Goal: Task Accomplishment & Management: Complete application form

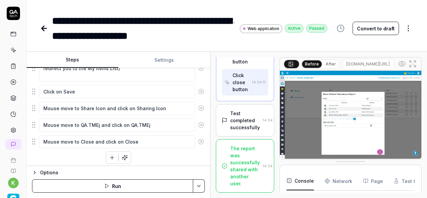
click at [45, 28] on icon at bounding box center [44, 28] width 5 height 0
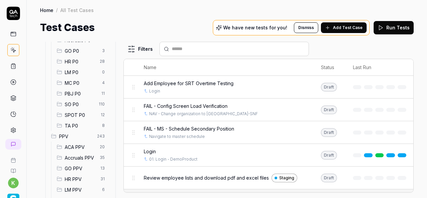
scroll to position [95, 0]
click at [84, 113] on span "SPOT P0" at bounding box center [81, 114] width 32 height 7
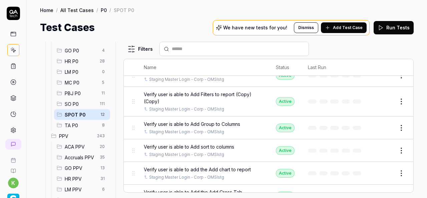
scroll to position [47, 0]
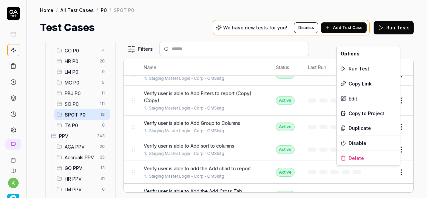
click at [395, 173] on html "k Home / All Test Cases / P0 / SPOT P0 Home / All Test Cases / P0 / SPOT P0 Tes…" at bounding box center [213, 99] width 427 height 198
click at [362, 129] on div "Duplicate" at bounding box center [367, 127] width 63 height 15
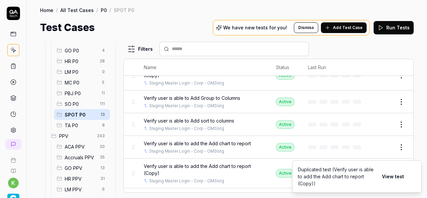
scroll to position [72, 0]
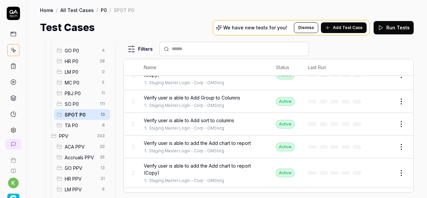
click at [380, 171] on button "Edit" at bounding box center [385, 172] width 16 height 11
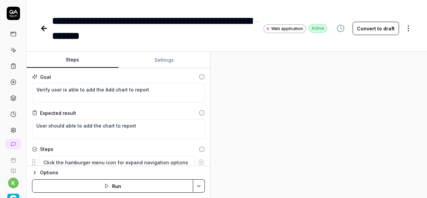
click at [57, 17] on div "**********" at bounding box center [152, 28] width 200 height 30
type textarea "*"
click at [125, 36] on div "**********" at bounding box center [152, 28] width 200 height 30
click at [132, 37] on div "**********" at bounding box center [152, 28] width 200 height 30
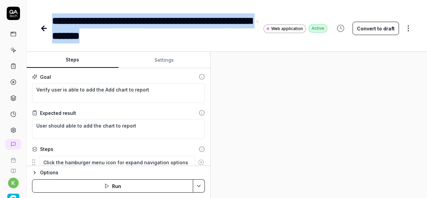
drag, startPoint x: 132, startPoint y: 37, endPoint x: 53, endPoint y: 25, distance: 80.2
click at [53, 25] on div "**********" at bounding box center [152, 28] width 200 height 30
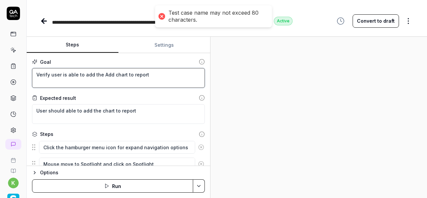
click at [155, 77] on textarea "Verify user is able to add the Add chart to report" at bounding box center [118, 78] width 173 height 20
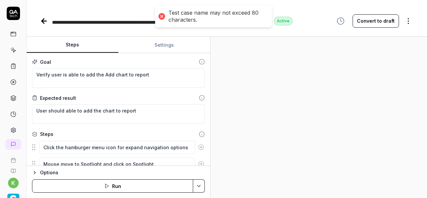
click at [345, 85] on div at bounding box center [318, 117] width 216 height 161
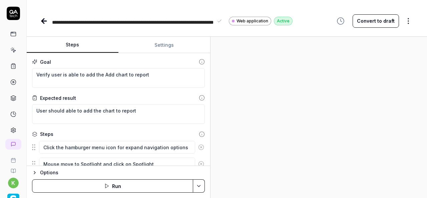
click at [124, 23] on span "**********" at bounding box center [132, 30] width 161 height 20
click at [162, 24] on span "**********" at bounding box center [132, 30] width 161 height 20
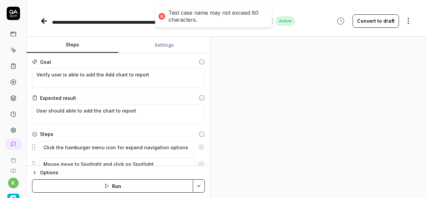
click at [248, 72] on div at bounding box center [318, 117] width 216 height 161
click at [122, 26] on div "**********" at bounding box center [133, 20] width 163 height 15
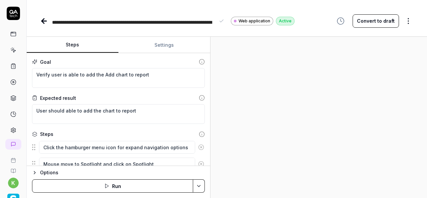
click at [68, 24] on span "**********" at bounding box center [132, 30] width 160 height 20
click at [52, 20] on span "**********" at bounding box center [132, 30] width 160 height 20
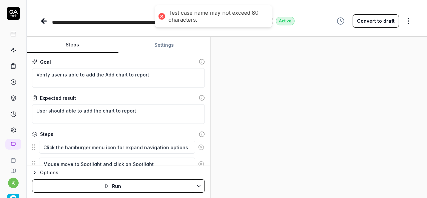
click at [216, 22] on main "**********" at bounding box center [213, 99] width 427 height 198
click at [117, 24] on span "**********" at bounding box center [132, 30] width 160 height 20
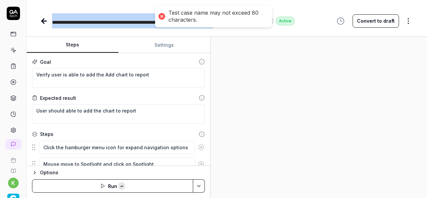
copy span "**********"
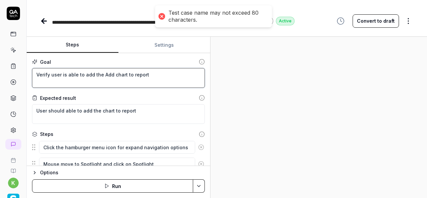
click at [109, 74] on textarea "Verify user is able to add the Add chart to report" at bounding box center [118, 78] width 173 height 20
paste textarea "Census- Dashboard - Verify user is able to view the Census dashboard at corp le…"
type textarea "*"
type textarea "Census- Dashboard - Verify user is able to view the Census dashboard at corp le…"
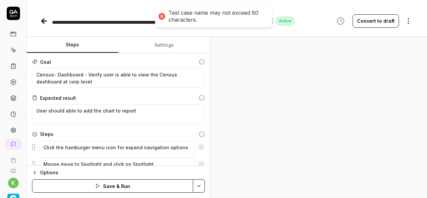
click at [320, 109] on div at bounding box center [318, 117] width 216 height 161
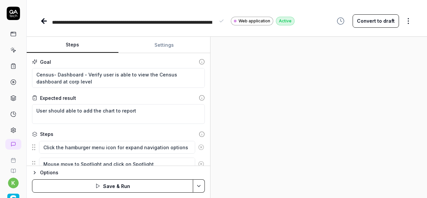
click at [89, 24] on span "**********" at bounding box center [132, 30] width 160 height 20
type textarea "*"
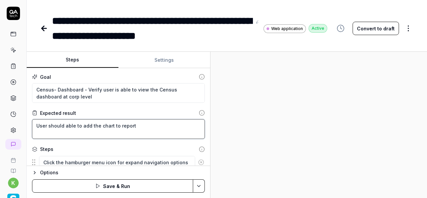
click at [137, 128] on textarea "User should able to add the chart to report" at bounding box center [118, 129] width 173 height 20
drag, startPoint x: 137, startPoint y: 128, endPoint x: 19, endPoint y: 138, distance: 118.4
click at [19, 138] on div "**********" at bounding box center [213, 99] width 427 height 198
type textarea "*"
type textarea "U"
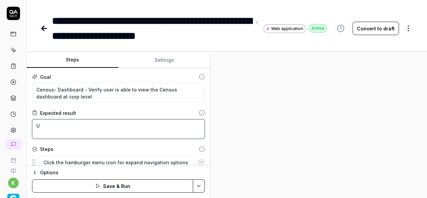
type textarea "*"
type textarea "Us"
type textarea "*"
type textarea "Use"
type textarea "*"
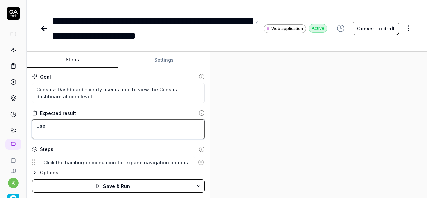
type textarea "User"
type textarea "*"
type textarea "User"
type textarea "*"
type textarea "User s"
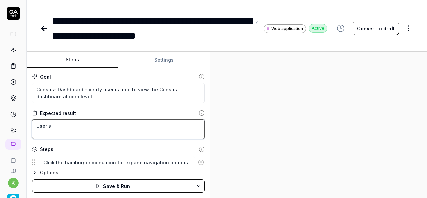
type textarea "*"
type textarea "User sh"
type textarea "*"
type textarea "User sho"
type textarea "*"
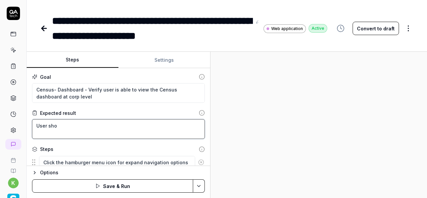
type textarea "User shou"
type textarea "*"
type textarea "User shoul"
type textarea "*"
type textarea "User should"
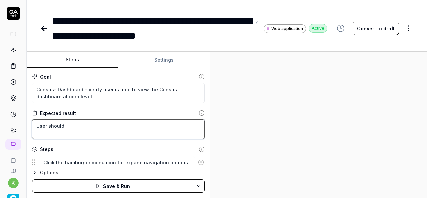
type textarea "*"
type textarea "User should"
type textarea "*"
type textarea "User should a"
type textarea "*"
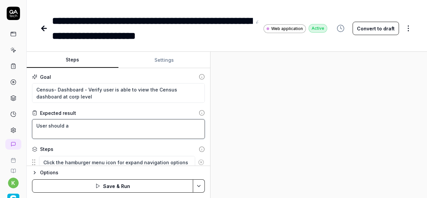
type textarea "User should ab"
type textarea "*"
type textarea "User should abl"
type textarea "*"
type textarea "User should able"
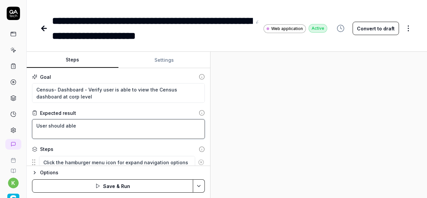
type textarea "*"
type textarea "User should able"
type textarea "*"
type textarea "User should able t"
type textarea "*"
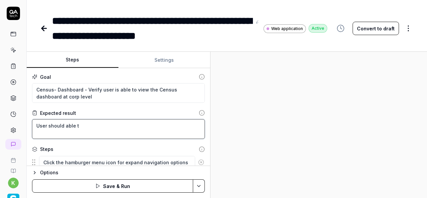
type textarea "User should able to"
type textarea "*"
type textarea "User should able to"
type textarea "*"
type textarea "User should able to o"
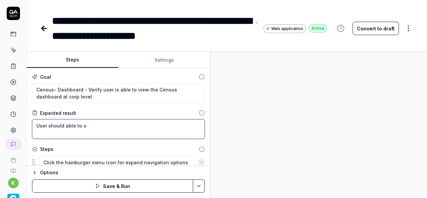
type textarea "*"
type textarea "User should able to op"
type textarea "*"
type textarea "User should able to ope"
type textarea "*"
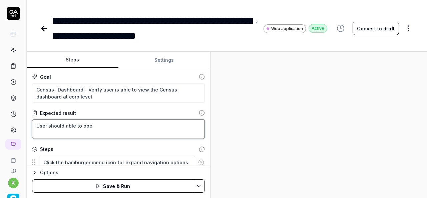
type textarea "User should able to open"
type textarea "*"
type textarea "User should able to open"
type textarea "*"
type textarea "User should able to open C"
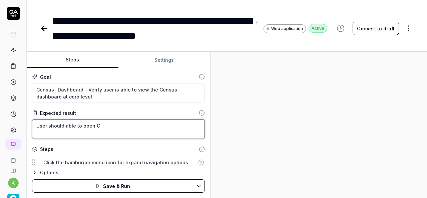
type textarea "*"
type textarea "User should able to open Ce"
type textarea "*"
type textarea "User should able to open Cen"
type textarea "*"
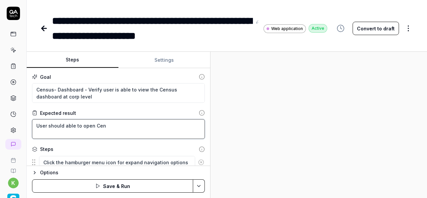
type textarea "User should able to open Cens"
type textarea "*"
type textarea "User should able to open Censu"
type textarea "*"
type textarea "User should able to open Census"
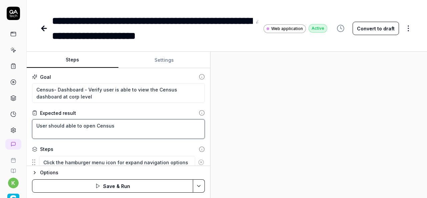
type textarea "*"
type textarea "User should able to open Census"
type textarea "*"
type textarea "User should able to open Census d"
type textarea "*"
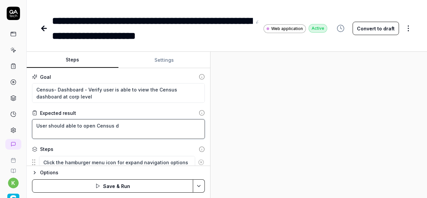
type textarea "User should able to open Census da"
type textarea "*"
type textarea "User should able to open Census das"
type textarea "*"
type textarea "User should able to open Census dash"
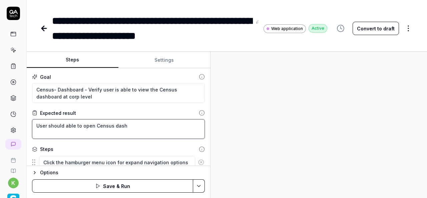
type textarea "*"
type textarea "User should able to open Census dashb"
type textarea "*"
type textarea "User should able to open Census dashbo"
type textarea "*"
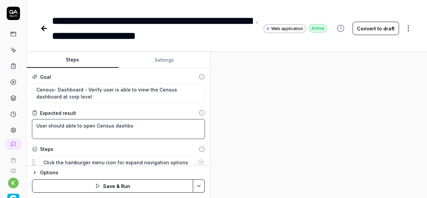
type textarea "User should able to open Census dashboa"
type textarea "*"
type textarea "User should able to open Census dashboar"
type textarea "*"
type textarea "User should able to open Census dashboard"
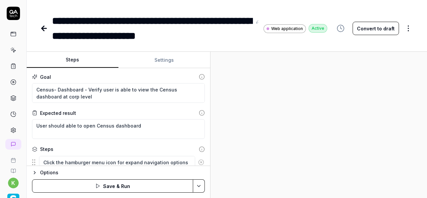
click at [235, 126] on div at bounding box center [318, 125] width 216 height 146
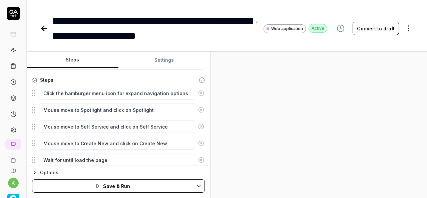
scroll to position [69, 0]
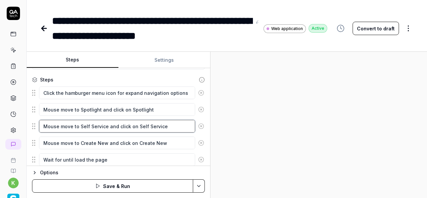
click at [79, 123] on textarea "Mouse move to Self Service and click on Self Service" at bounding box center [117, 126] width 156 height 13
click at [167, 124] on textarea "Mouse move to Self Service and click on Self Service" at bounding box center [117, 126] width 156 height 13
type textarea "*"
type textarea "Mouse move to"
type textarea "*"
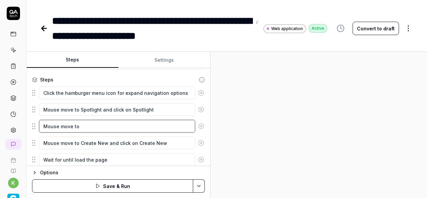
type textarea "Mouse move to D"
type textarea "*"
type textarea "Mouse move to Da"
type textarea "*"
type textarea "Mouse move to Das"
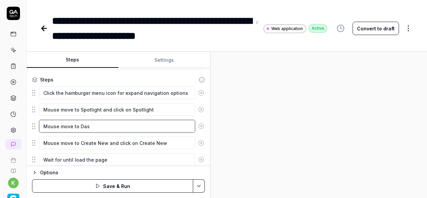
type textarea "*"
type textarea "Mouse move to Dash"
type textarea "*"
type textarea "Mouse move to Dashb"
type textarea "*"
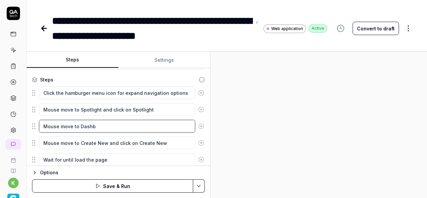
type textarea "Mouse move to [GEOGRAPHIC_DATA]"
type textarea "*"
type textarea "Mouse move to [GEOGRAPHIC_DATA]"
type textarea "*"
type textarea "Mouse move to [GEOGRAPHIC_DATA]"
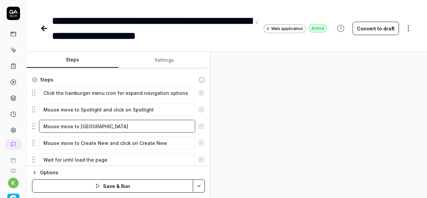
type textarea "*"
type textarea "Mouse move to [GEOGRAPHIC_DATA]"
type textarea "*"
type textarea "Mouse move to [GEOGRAPHIC_DATA]"
type textarea "*"
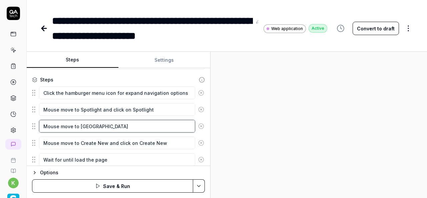
type textarea "Mouse move to [GEOGRAPHIC_DATA]"
type textarea "*"
type textarea "Mouse move to [GEOGRAPHIC_DATA]"
type textarea "*"
type textarea "Mouse move to [GEOGRAPHIC_DATA]"
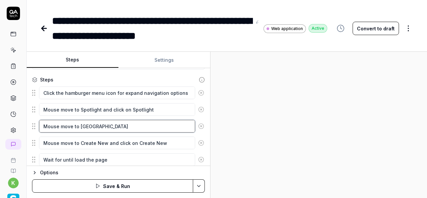
type textarea "*"
type textarea "Mouse move to [GEOGRAPHIC_DATA]"
type textarea "*"
type textarea "Mouse move to Dashb"
type textarea "*"
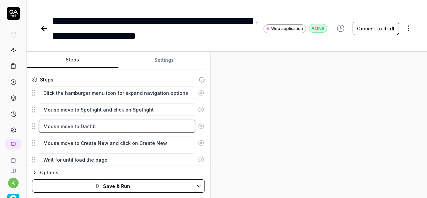
type textarea "Mouse move to Dash"
type textarea "*"
type textarea "Mouse move to Dash"
type textarea "*"
type textarea "Mouse move to Dash b"
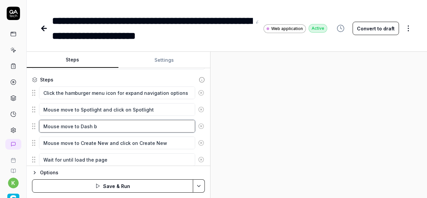
type textarea "*"
type textarea "Mouse move to Dash bo"
type textarea "*"
type textarea "Mouse move to Dash boa"
type textarea "*"
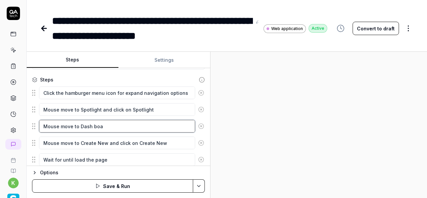
type textarea "Mouse move to Dash boar"
type textarea "*"
type textarea "Mouse move to Dash board"
type textarea "*"
type textarea "Mouse move to Dash boards"
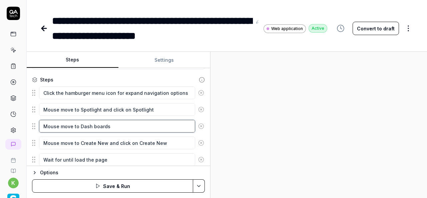
type textarea "*"
type textarea "Mouse move to Dash boards"
type textarea "*"
type textarea "Mouse move to Dash boards a"
type textarea "*"
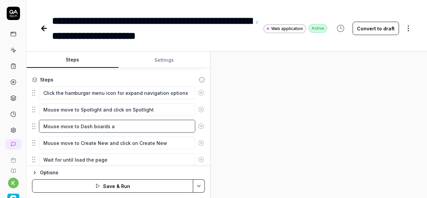
type textarea "Mouse move to Dash boards an"
type textarea "*"
type textarea "Mouse move to Dash boards and"
type textarea "*"
type textarea "Mouse move to Dash boards and"
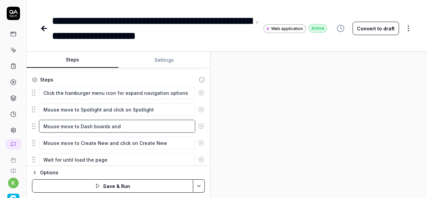
type textarea "*"
type textarea "Mouse move to Dash boards and c"
type textarea "*"
type textarea "Mouse move to Dash boards and cl"
type textarea "*"
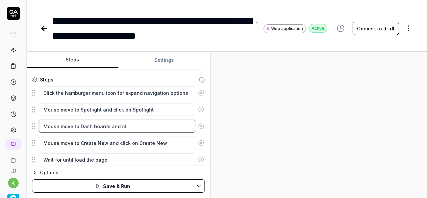
type textarea "Mouse move to Dash boards and cli"
type textarea "*"
type textarea "Mouse move to Dash boards and clic"
type textarea "*"
type textarea "Mouse move to Dash boards and click"
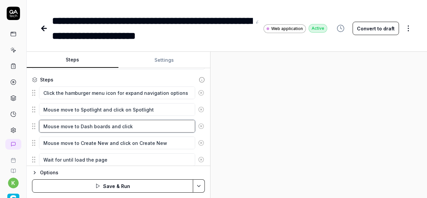
type textarea "*"
type textarea "Mouse move to Dash boards and click"
type textarea "*"
type textarea "Mouse move to Dash boards and click o"
type textarea "*"
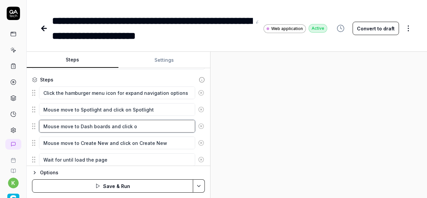
type textarea "Mouse move to Dash boards and click on"
type textarea "*"
type textarea "Mouse move to Dash boards and click on"
click at [91, 123] on textarea "Mouse move to Dash boards and click on" at bounding box center [117, 126] width 156 height 13
type textarea "*"
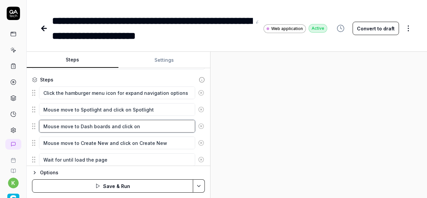
type textarea "Mouse move to Dashboards and click on"
click at [87, 125] on textarea "Mouse move to Dashboards and click on" at bounding box center [117, 126] width 156 height 13
click at [143, 126] on textarea "Mouse move to Dashboards and click on" at bounding box center [117, 126] width 156 height 13
paste textarea "Dashboards"
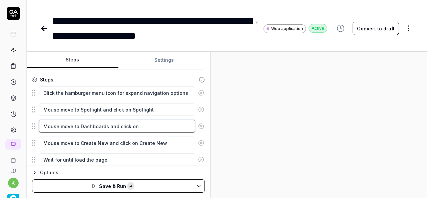
type textarea "*"
type textarea "Mouse move to Dashboards and click on Dashboards"
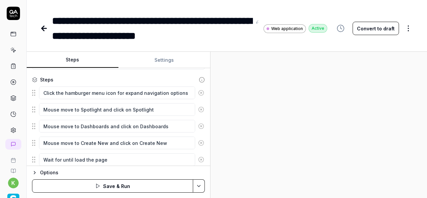
click at [296, 124] on div at bounding box center [318, 125] width 216 height 146
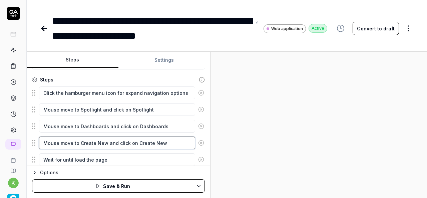
click at [164, 143] on textarea "Mouse move to Create New and click on Create New" at bounding box center [117, 142] width 156 height 13
click at [84, 144] on textarea "Mouse move to Create New and click on Create New" at bounding box center [117, 142] width 156 height 13
type textarea "*"
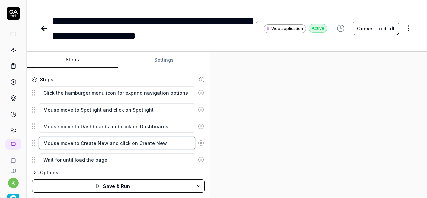
type textarea "Mouse move to New and click on Create New"
type textarea "*"
type textarea "Mouse move to C New and click on Create New"
type textarea "*"
type textarea "Mouse move to Ce New and click on Create New"
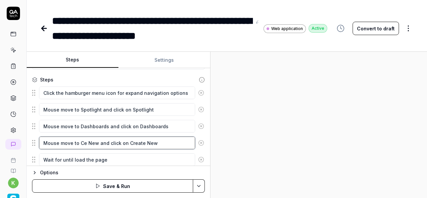
type textarea "*"
type textarea "Mouse move to Cen New and click on Create New"
type textarea "*"
type textarea "Mouse move to Cens New and click on Create New"
type textarea "*"
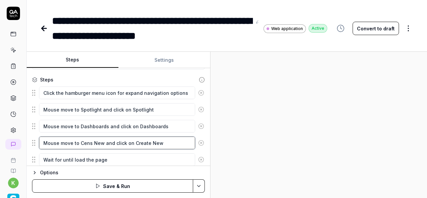
type textarea "Mouse move to Censu New and click on Create New"
type textarea "*"
type textarea "Mouse move to Census New and click on Create New"
click at [140, 141] on textarea "Mouse move to Census New and click on Create New" at bounding box center [117, 142] width 156 height 13
click at [137, 141] on textarea "Mouse move to Census New and click on Create New" at bounding box center [117, 142] width 156 height 13
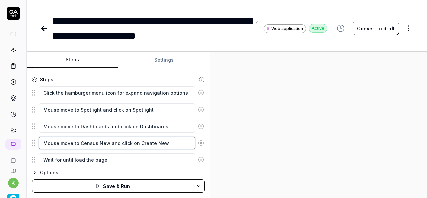
click at [171, 139] on textarea "Mouse move to Census New and click on Create New" at bounding box center [117, 142] width 156 height 13
type textarea "*"
type textarea "Mouse move to Census New and click on"
type textarea "*"
type textarea "Mouse move to Census New and click on C"
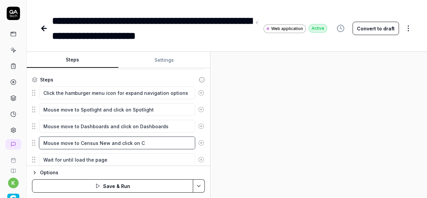
type textarea "*"
type textarea "Mouse move to Census New and click on Ce"
type textarea "*"
type textarea "Mouse move to Census New and click on Cen"
type textarea "*"
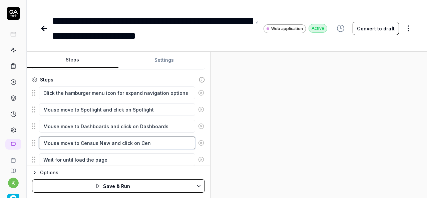
type textarea "Mouse move to Census New and click on Cens"
type textarea "*"
type textarea "Mouse move to Census New and click on Censu"
type textarea "*"
type textarea "Mouse move to Census New and click on Census"
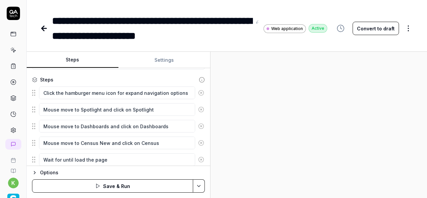
click at [316, 127] on div at bounding box center [318, 125] width 216 height 146
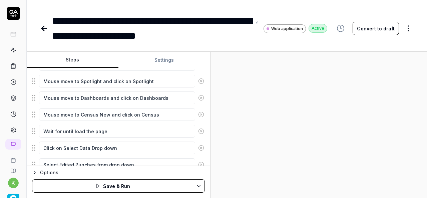
scroll to position [100, 0]
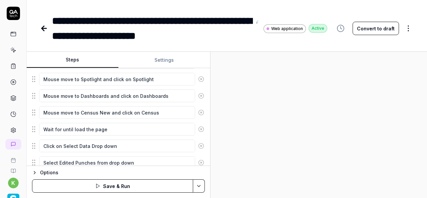
click at [200, 145] on icon at bounding box center [201, 146] width 2 height 2
click at [198, 145] on icon at bounding box center [201, 146] width 6 height 6
click at [198, 146] on circle at bounding box center [200, 145] width 5 height 5
click at [200, 145] on icon at bounding box center [201, 146] width 2 height 2
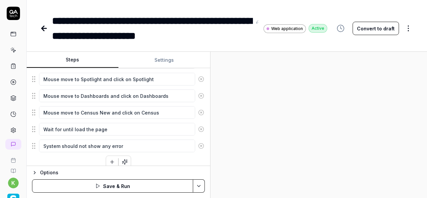
click at [200, 145] on icon at bounding box center [201, 146] width 2 height 2
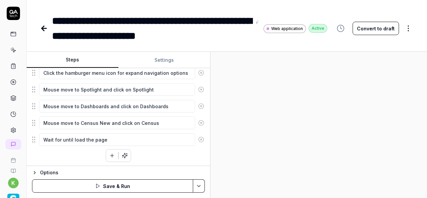
click at [199, 185] on html "**********" at bounding box center [213, 99] width 427 height 198
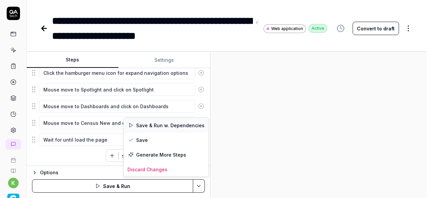
click at [171, 125] on div "Save & Run w. Dependencies" at bounding box center [165, 125] width 85 height 15
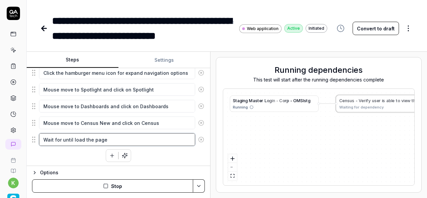
click at [153, 137] on textarea "Wait for until load the page" at bounding box center [117, 139] width 156 height 13
type textarea "*"
type textarea "Wait for until load the page a"
type textarea "*"
type textarea "Wait for until load the page an"
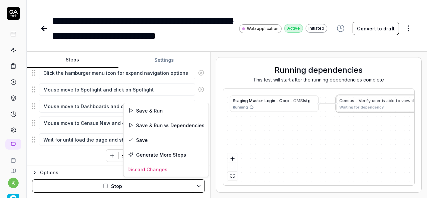
click at [198, 186] on html "**********" at bounding box center [213, 99] width 427 height 198
click at [159, 112] on div "Save & Run" at bounding box center [165, 110] width 85 height 15
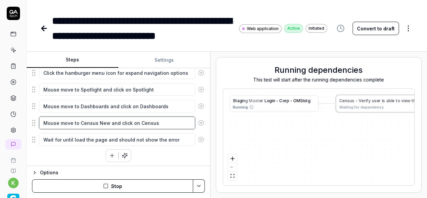
click at [103, 120] on textarea "Mouse move to Census New and click on Census" at bounding box center [117, 122] width 156 height 13
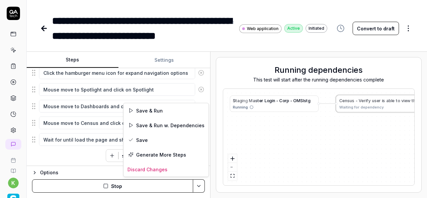
click at [197, 186] on html "**********" at bounding box center [213, 99] width 427 height 198
click at [150, 112] on div "Save & Run" at bounding box center [165, 110] width 85 height 15
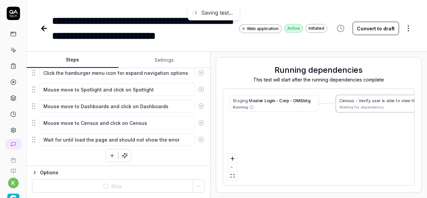
click at [315, 122] on div "S t a g i n g M [PERSON_NAME] - C o r p - O M S I s t g Running C e n s u s - V…" at bounding box center [318, 137] width 191 height 96
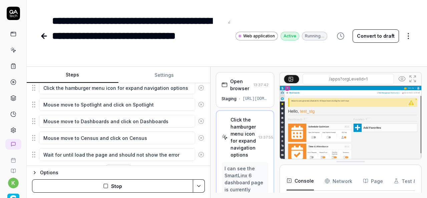
click at [251, 100] on div "[URL][DOMAIN_NAME]" at bounding box center [255, 99] width 26 height 6
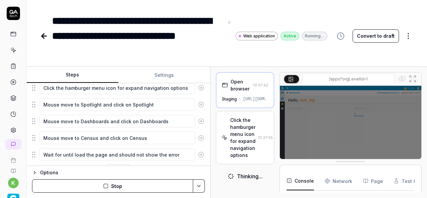
click at [341, 78] on input "/apps?orgLevelId=1" at bounding box center [347, 79] width 91 height 11
click at [325, 57] on div "**********" at bounding box center [183, 35] width 287 height 45
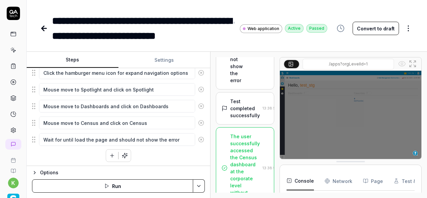
scroll to position [457, 0]
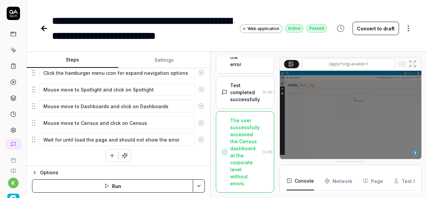
click at [244, 161] on div "The user successfully accessed the Census dashboard at the corporate level with…" at bounding box center [245, 152] width 30 height 70
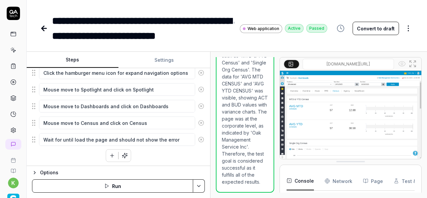
scroll to position [779, 0]
click at [325, 120] on img at bounding box center [350, 115] width 141 height 88
click at [106, 156] on button "button" at bounding box center [112, 155] width 12 height 12
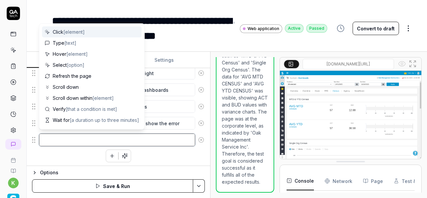
scroll to position [1691, 0]
click at [75, 140] on textarea at bounding box center [117, 139] width 156 height 13
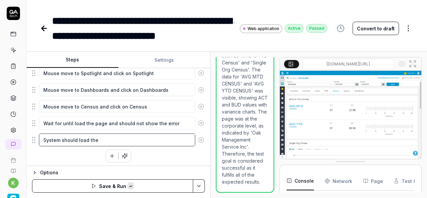
paste textarea "Single Org Census"
drag, startPoint x: 144, startPoint y: 138, endPoint x: 38, endPoint y: 146, distance: 106.3
click at [38, 146] on div "Click the hamburger menu icon for expand navigation options Mouse move to Spotl…" at bounding box center [118, 105] width 173 height 113
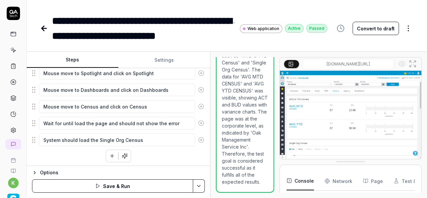
click at [109, 154] on icon "button" at bounding box center [112, 156] width 6 height 6
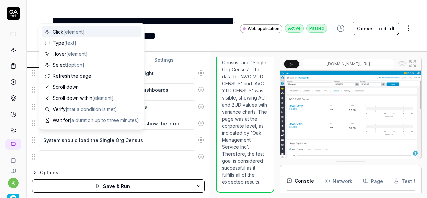
scroll to position [122, 0]
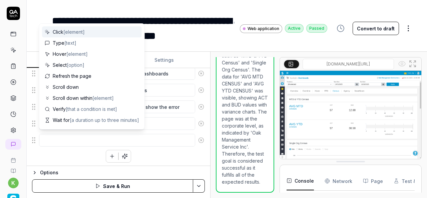
click at [89, 140] on textarea at bounding box center [117, 140] width 156 height 13
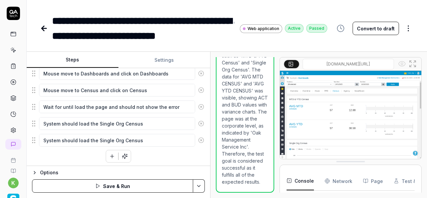
click at [100, 139] on textarea "System should load the Single Org Census" at bounding box center [117, 140] width 156 height 13
click at [172, 155] on div "Click the hamburger menu icon for expand navigation options Mouse move to Spotl…" at bounding box center [118, 97] width 173 height 129
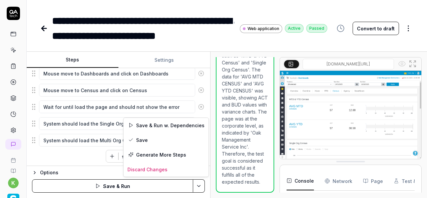
click at [203, 186] on html "**********" at bounding box center [213, 99] width 427 height 198
click at [147, 138] on div "Save" at bounding box center [165, 139] width 85 height 15
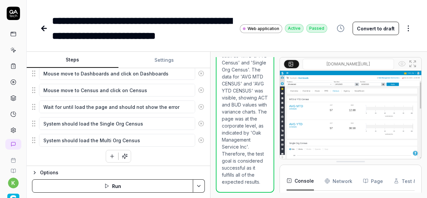
click at [42, 7] on div "**********" at bounding box center [227, 21] width 400 height 43
click at [44, 28] on icon at bounding box center [44, 28] width 5 height 0
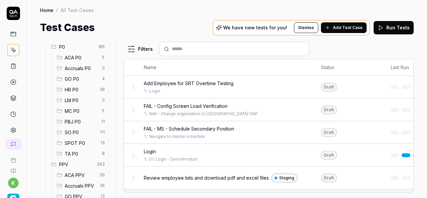
scroll to position [75, 0]
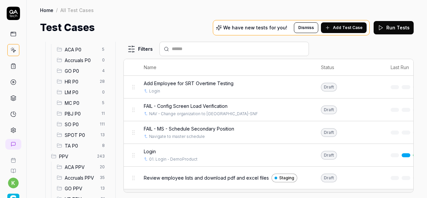
click at [78, 132] on span "SPOT P0" at bounding box center [81, 134] width 32 height 7
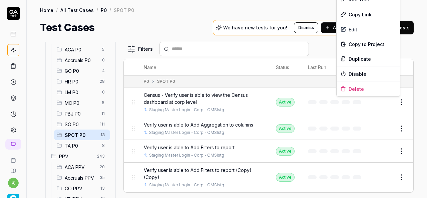
click at [396, 102] on html "k Home / All Test Cases / P0 / SPOT P0 Home / All Test Cases / P0 / SPOT P0 Tes…" at bounding box center [213, 99] width 427 height 198
click at [365, 57] on div "Duplicate" at bounding box center [367, 58] width 63 height 15
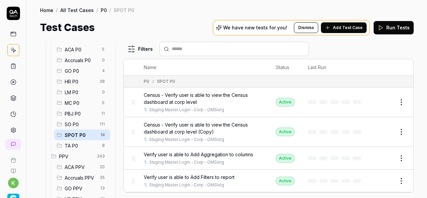
click at [377, 130] on button "Edit" at bounding box center [385, 131] width 16 height 11
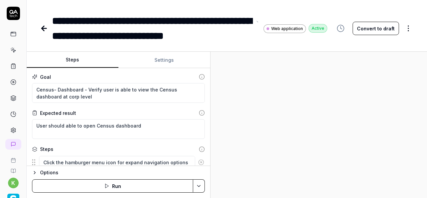
click at [54, 18] on div "**********" at bounding box center [152, 28] width 200 height 30
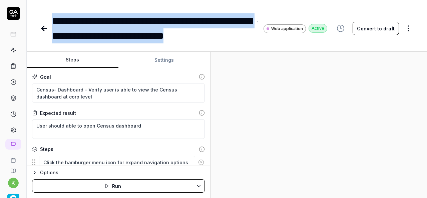
click at [245, 37] on div "**********" at bounding box center [152, 28] width 200 height 30
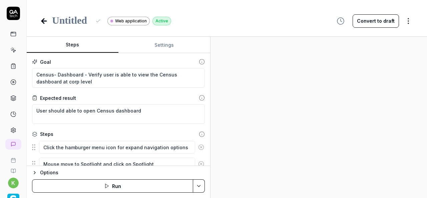
click at [86, 22] on div at bounding box center [71, 20] width 39 height 15
click at [98, 21] on icon at bounding box center [97, 20] width 5 height 5
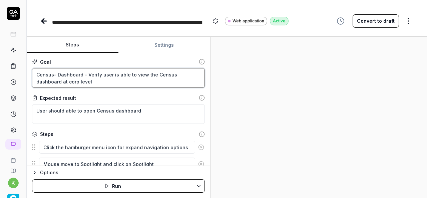
click at [81, 83] on textarea "Census- Dashboard - Verify user is able to view the Census dashboard at corp le…" at bounding box center [118, 78] width 173 height 20
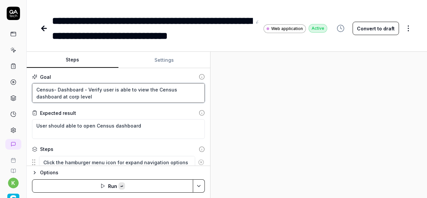
paste textarea "Hours Dashboard - Verify user is able to view the Hour"
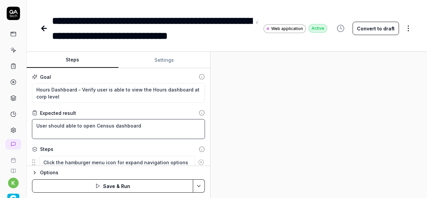
click at [103, 125] on textarea "User should able to open Census dashboard" at bounding box center [118, 129] width 173 height 20
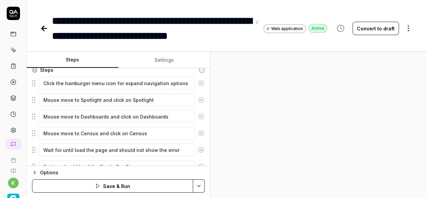
scroll to position [86, 0]
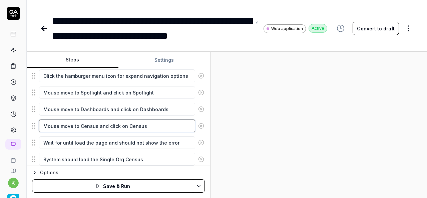
click at [88, 124] on textarea "Mouse move to Census and click on Census" at bounding box center [117, 125] width 156 height 13
click at [129, 125] on textarea "Mouse move to Hours and click on Census" at bounding box center [117, 125] width 156 height 13
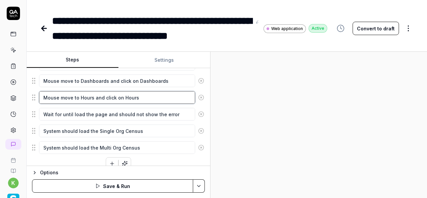
scroll to position [122, 0]
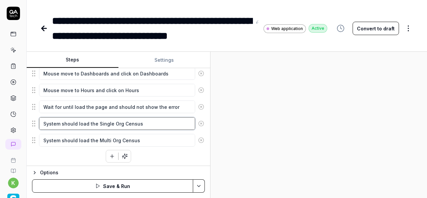
click at [127, 122] on textarea "System should load the Single Org Census" at bounding box center [117, 123] width 156 height 13
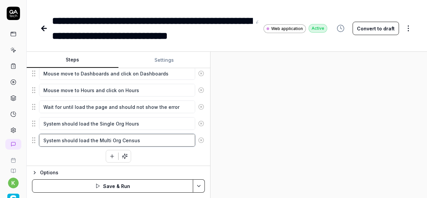
click at [126, 138] on textarea "System should load the Multi Org Census" at bounding box center [117, 140] width 156 height 13
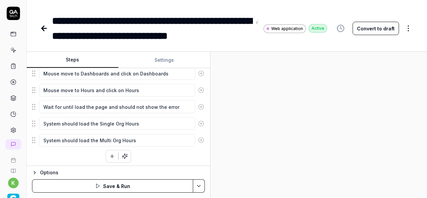
click at [284, 157] on div at bounding box center [318, 125] width 216 height 146
click at [197, 187] on html "**********" at bounding box center [213, 99] width 427 height 198
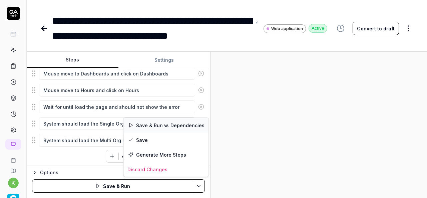
click at [167, 125] on div "Save & Run w. Dependencies" at bounding box center [165, 125] width 85 height 15
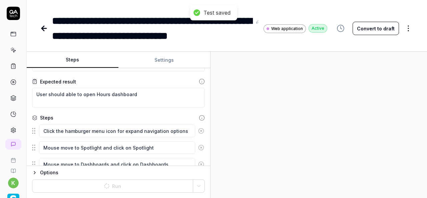
scroll to position [0, 0]
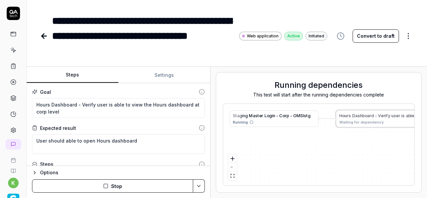
click at [78, 51] on div "**********" at bounding box center [140, 35] width 176 height 45
click at [155, 22] on div "**********" at bounding box center [140, 35] width 176 height 45
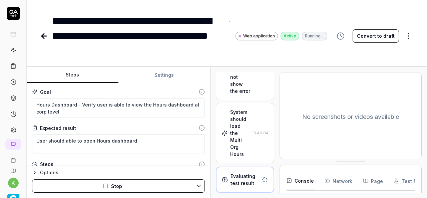
scroll to position [374, 0]
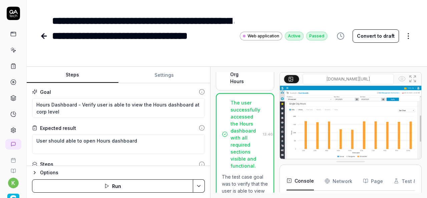
click at [249, 85] on div "System should load the Multi Org Hours 13:46:04" at bounding box center [244, 60] width 47 height 49
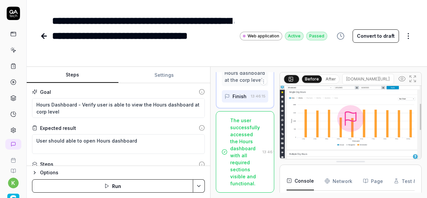
scroll to position [1300, 0]
click at [42, 36] on icon at bounding box center [44, 36] width 5 height 0
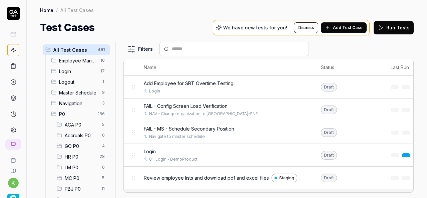
click at [41, 36] on div "All Test Cases 491 Employee Management 10 Login 17 Logout 1 Master Schedule 9 N…" at bounding box center [227, 116] width 400 height 163
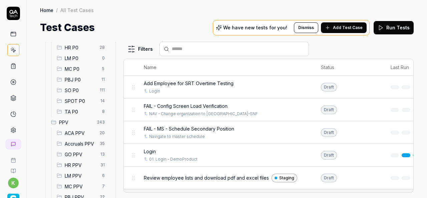
click at [89, 100] on span "SPOT P0" at bounding box center [81, 100] width 32 height 7
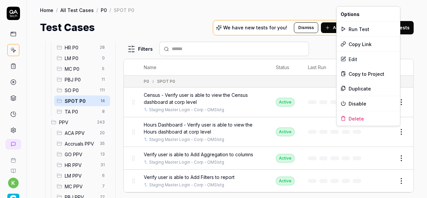
click at [396, 131] on html "k Home / All Test Cases / P0 / SPOT P0 Home / All Test Cases / P0 / SPOT P0 Tes…" at bounding box center [213, 99] width 427 height 198
click at [353, 85] on div "Duplicate" at bounding box center [367, 88] width 63 height 15
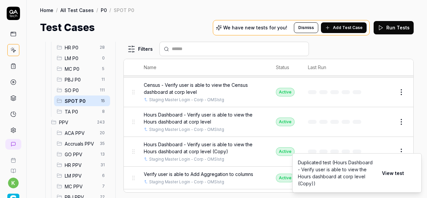
scroll to position [11, 0]
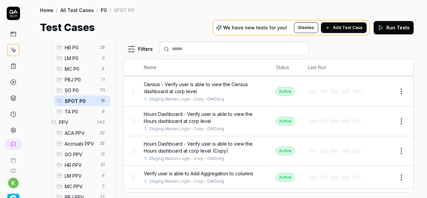
click at [382, 148] on button "Edit" at bounding box center [385, 150] width 16 height 11
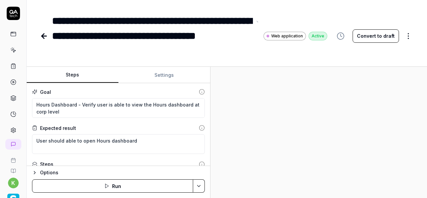
click at [93, 50] on div "**********" at bounding box center [152, 35] width 200 height 45
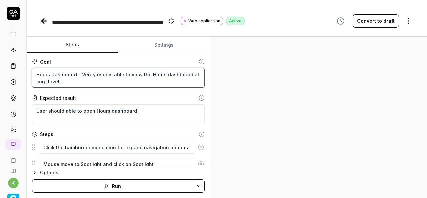
click at [61, 83] on textarea "Hours Dashboard - Verify user is able to view the Hours dashboard at corp level" at bounding box center [118, 78] width 173 height 20
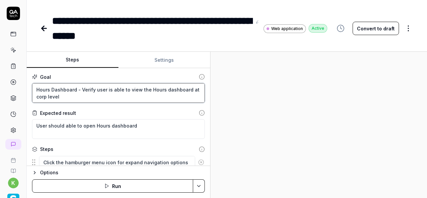
drag, startPoint x: 61, startPoint y: 83, endPoint x: 34, endPoint y: 90, distance: 28.2
click at [34, 90] on textarea "Hours Dashboard - Verify user is able to view the Hours dashboard at corp level" at bounding box center [118, 93] width 173 height 20
click at [64, 96] on textarea "Hours Dashboard - Verify user is able to view the Hours dashboard at corp level" at bounding box center [118, 93] width 173 height 20
drag, startPoint x: 64, startPoint y: 96, endPoint x: 34, endPoint y: 84, distance: 32.3
click at [34, 84] on textarea "Hours Dashboard - Verify user is able to view the Hours dashboard at corp level" at bounding box center [118, 93] width 173 height 20
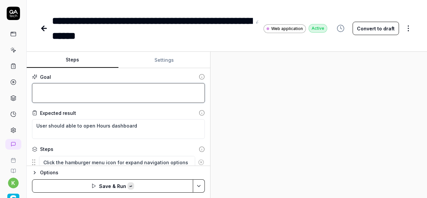
paste textarea "PPD- User is able to view the PPD dashbaod at Crop level"
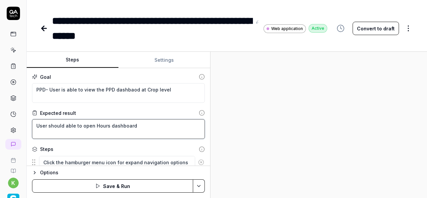
click at [100, 125] on textarea "User should able to open Hours dashboard" at bounding box center [118, 129] width 173 height 20
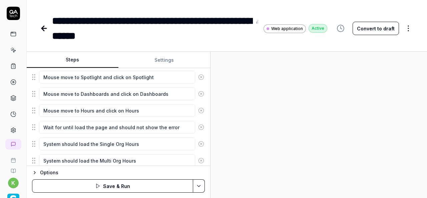
scroll to position [103, 0]
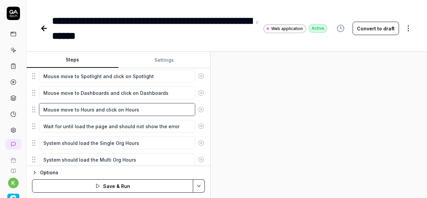
click at [85, 109] on textarea "Mouse move to Hours and click on Hours" at bounding box center [117, 109] width 156 height 13
click at [127, 109] on textarea "Mouse move to PPD and click on Hours" at bounding box center [117, 109] width 156 height 13
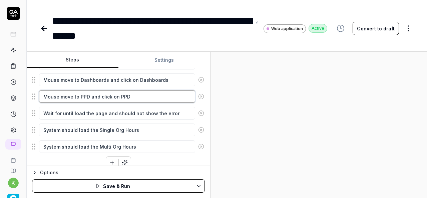
scroll to position [120, 0]
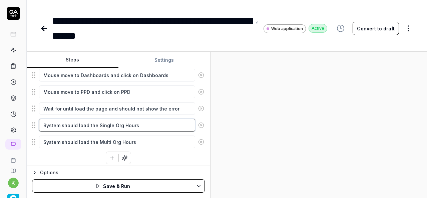
click at [104, 124] on textarea "System should load the Single Org Hours" at bounding box center [117, 125] width 156 height 13
click at [126, 123] on textarea "System should load the Single Org Hours" at bounding box center [117, 125] width 156 height 13
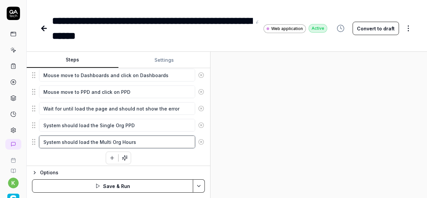
click at [125, 140] on textarea "System should load the Multi Org Hours" at bounding box center [117, 141] width 156 height 13
click at [276, 136] on div at bounding box center [318, 125] width 216 height 146
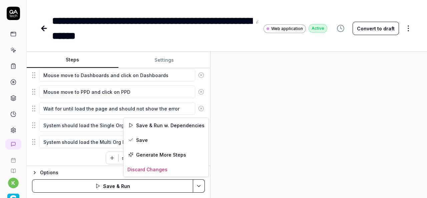
click at [199, 184] on html "**********" at bounding box center [213, 99] width 427 height 198
click at [185, 125] on div "Save & Run w. Dependencies" at bounding box center [165, 125] width 85 height 15
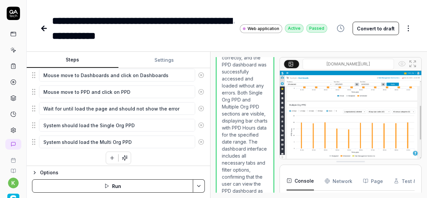
scroll to position [728, 0]
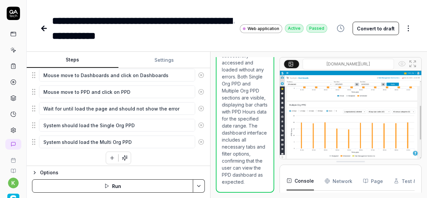
click at [44, 29] on icon at bounding box center [44, 28] width 8 height 8
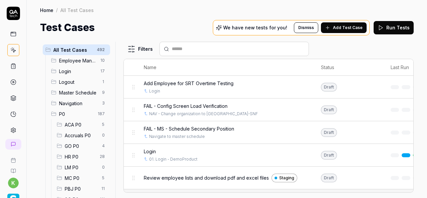
scroll to position [75, 0]
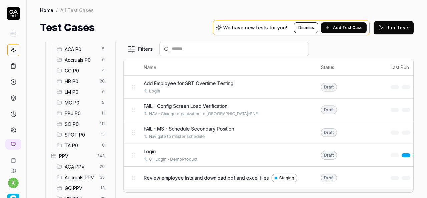
click at [82, 133] on span "SPOT P0" at bounding box center [81, 134] width 32 height 7
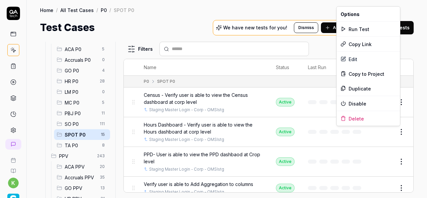
click at [396, 131] on html "k Home / All Test Cases / P0 / SPOT P0 Home / All Test Cases / P0 / SPOT P0 Tes…" at bounding box center [213, 99] width 427 height 198
click at [363, 88] on div "Duplicate" at bounding box center [367, 88] width 63 height 15
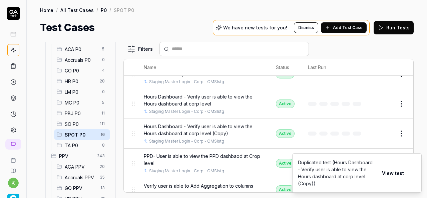
scroll to position [28, 0]
click at [381, 130] on button "Edit" at bounding box center [385, 133] width 16 height 11
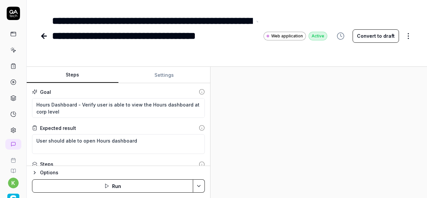
click at [94, 49] on div "**********" at bounding box center [152, 35] width 200 height 45
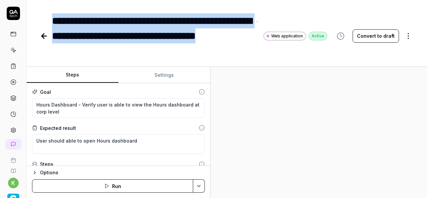
drag, startPoint x: 94, startPoint y: 49, endPoint x: 52, endPoint y: 27, distance: 46.8
click at [52, 27] on div "**********" at bounding box center [152, 35] width 200 height 45
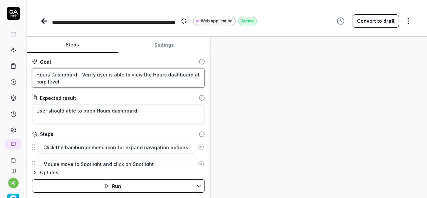
click at [63, 81] on textarea "Hours Dashboard - Verify user is able to view the Hours dashboard at corp level" at bounding box center [118, 78] width 173 height 20
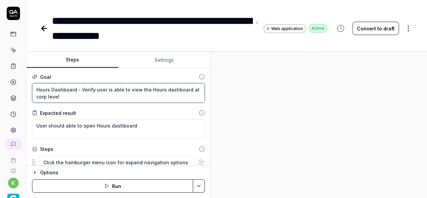
click at [63, 81] on div "Goal Hours Dashboard - Verify user is able to view the Hours dashboard at corp …" at bounding box center [118, 87] width 173 height 29
drag, startPoint x: 63, startPoint y: 96, endPoint x: 37, endPoint y: 92, distance: 27.0
click at [37, 92] on textarea "Hours Dashboard - Verify user is able to view the Hours dashboard at corp level" at bounding box center [118, 93] width 173 height 20
paste textarea "Agency-User is able to view the Agency dashbaod at [GEOGRAPHIC_DATA]"
click at [116, 90] on textarea "Agency-User is able to view the Agency dashbaod at Crop level" at bounding box center [118, 93] width 173 height 20
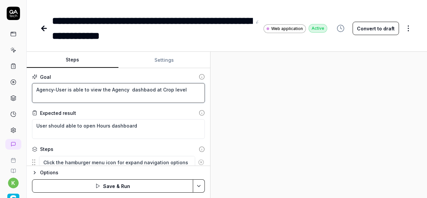
click at [116, 90] on textarea "Agency-User is able to view the Agency dashbaod at Crop level" at bounding box center [118, 93] width 173 height 20
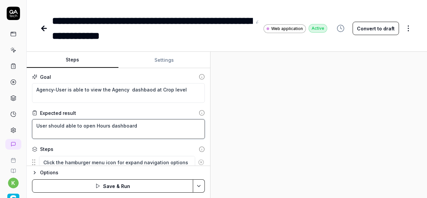
click at [101, 123] on textarea "User should able to open Hours dashboard" at bounding box center [118, 129] width 173 height 20
paste textarea "Agency"
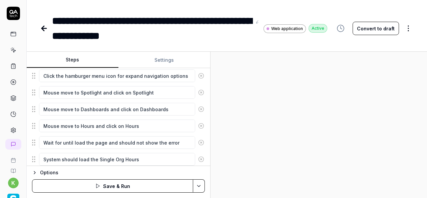
scroll to position [89, 0]
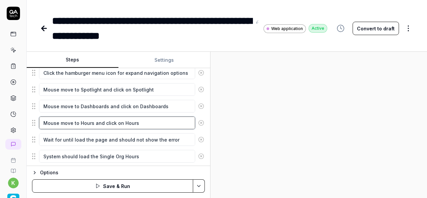
click at [85, 123] on textarea "Mouse move to Hours and click on Hours" at bounding box center [117, 122] width 156 height 13
paste textarea "Agency"
click at [132, 121] on textarea "Mouse move to Agency and click on Hours" at bounding box center [117, 122] width 156 height 13
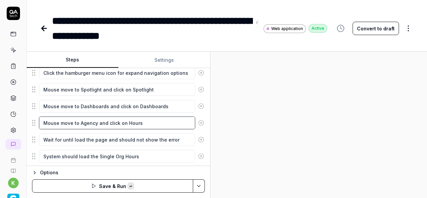
paste textarea "Agency"
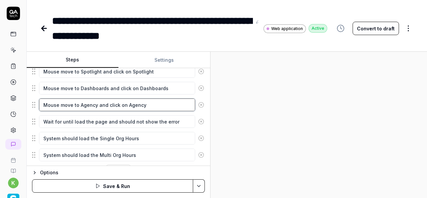
scroll to position [122, 0]
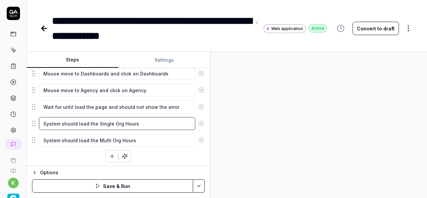
click at [97, 122] on textarea "System should load the Single Org Hours" at bounding box center [117, 123] width 156 height 13
click at [157, 124] on textarea "System should load the Single Org Hours" at bounding box center [117, 123] width 156 height 13
paste textarea "Agency Utilization"
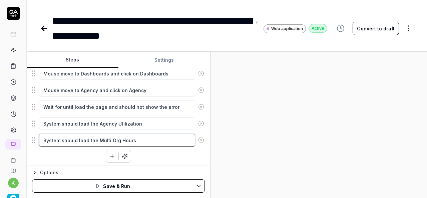
click at [97, 137] on textarea "System should load the Multi Org Hours" at bounding box center [117, 140] width 156 height 13
click at [137, 137] on textarea "System should load the Multi Org Hours" at bounding box center [117, 140] width 156 height 13
paste textarea "Agency Overtime"
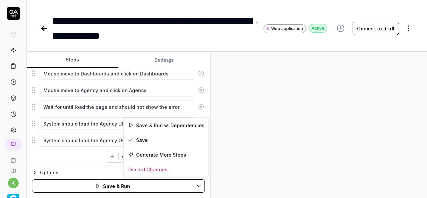
click at [201, 187] on html "**********" at bounding box center [213, 99] width 427 height 198
click at [171, 124] on div "Save & Run w. Dependencies" at bounding box center [165, 125] width 85 height 15
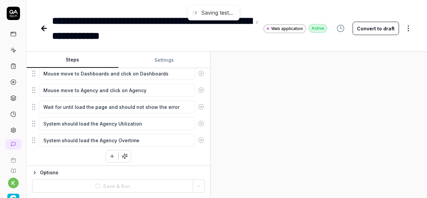
click at [318, 115] on div at bounding box center [318, 125] width 216 height 146
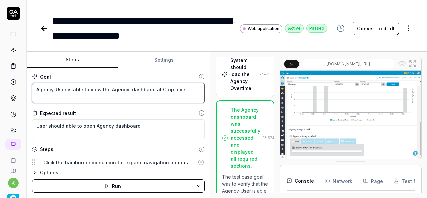
click at [151, 88] on textarea "Agency-User is able to view the Agency dashbaod at Crop level" at bounding box center [118, 93] width 173 height 20
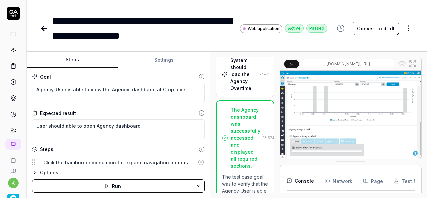
click at [131, 35] on div "**********" at bounding box center [140, 28] width 177 height 30
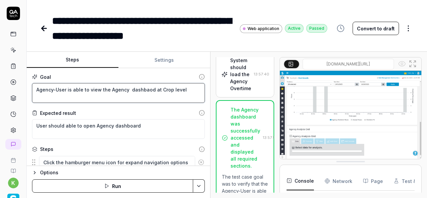
click at [142, 88] on textarea "Agency-User is able to view the Agency dashbaod at Crop level" at bounding box center [118, 93] width 173 height 20
click at [144, 88] on textarea "Agency-User is able to view the Agency dashbaod at Crop level" at bounding box center [118, 93] width 173 height 20
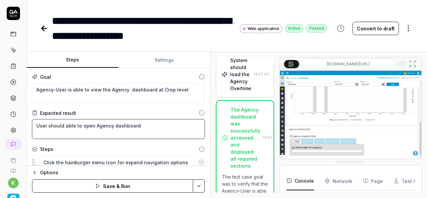
click at [162, 132] on textarea "User should able to open Agency dashboard" at bounding box center [118, 129] width 173 height 20
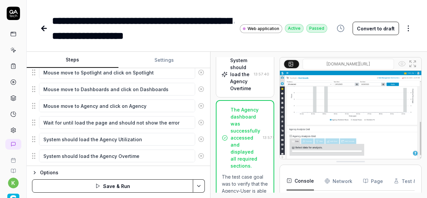
scroll to position [122, 0]
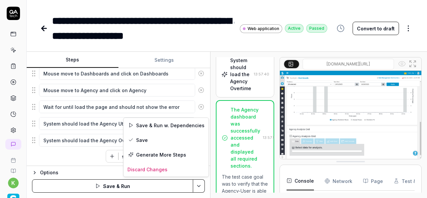
click at [200, 186] on html "**********" at bounding box center [213, 99] width 427 height 198
click at [152, 138] on div "Save" at bounding box center [165, 139] width 85 height 15
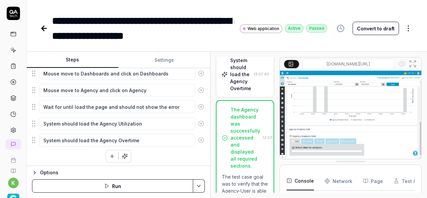
click at [45, 28] on icon at bounding box center [44, 28] width 5 height 0
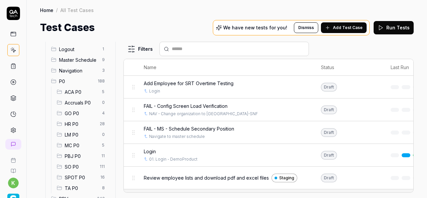
scroll to position [35, 0]
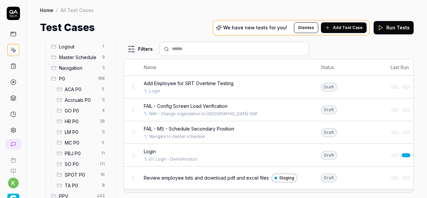
click at [86, 176] on span "SPOT P0" at bounding box center [81, 174] width 32 height 7
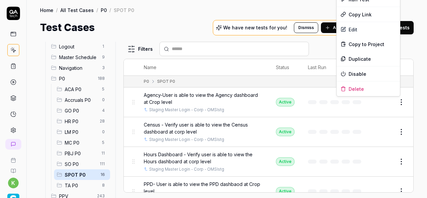
click at [395, 103] on html "k Home / All Test Cases / P0 / SPOT P0 Home / All Test Cases / P0 / SPOT P0 Tes…" at bounding box center [213, 99] width 427 height 198
click at [362, 56] on div "Duplicate" at bounding box center [367, 58] width 63 height 15
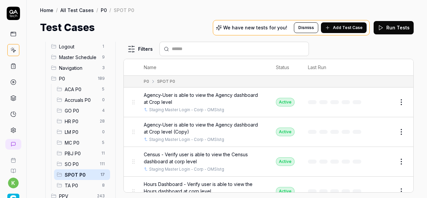
click at [380, 129] on button "Edit" at bounding box center [385, 131] width 16 height 11
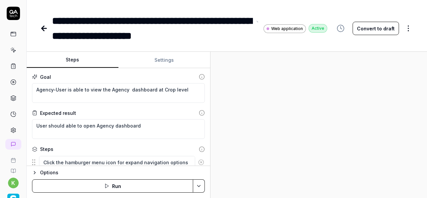
click at [206, 35] on div "**********" at bounding box center [152, 28] width 200 height 30
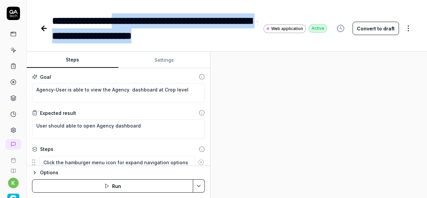
click at [130, 23] on div "**********" at bounding box center [152, 28] width 200 height 30
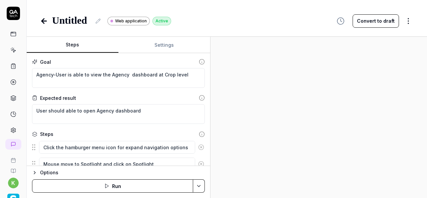
click at [93, 22] on div at bounding box center [77, 20] width 50 height 15
click at [97, 22] on icon at bounding box center [97, 20] width 5 height 5
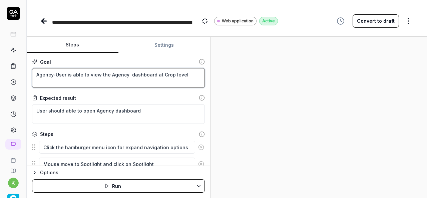
click at [64, 78] on textarea "Agency-User is able to view the Agency dashboard at Crop level" at bounding box center [118, 78] width 173 height 20
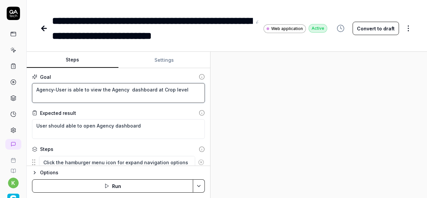
click at [36, 89] on textarea "Agency-User is able to view the Agency dashboard at Crop level" at bounding box center [118, 93] width 173 height 20
click at [183, 90] on textarea "Agency-User is able to view the Agency dashboard at Crop level" at bounding box center [118, 93] width 173 height 20
paste textarea "Smart Score : Verify user is able to view the Hours dashboard at cor"
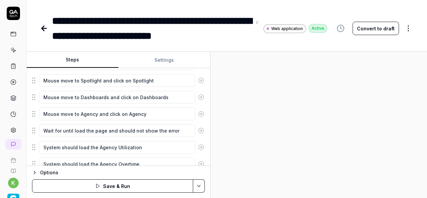
scroll to position [104, 0]
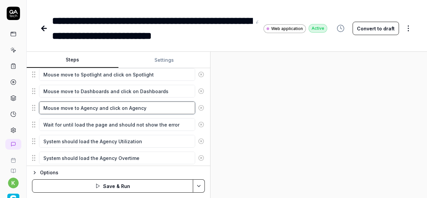
click at [89, 106] on textarea "Mouse move to Agency and click on Agency" at bounding box center [117, 107] width 156 height 13
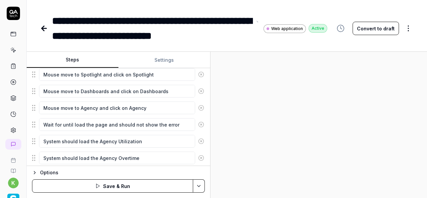
click at [54, 20] on div "**********" at bounding box center [152, 28] width 200 height 30
click at [113, 22] on div "**********" at bounding box center [152, 28] width 200 height 30
copy div "**********"
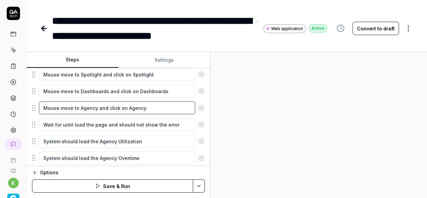
click at [83, 106] on textarea "Mouse move to Agency and click on Agency" at bounding box center [117, 107] width 156 height 13
paste textarea "Smart Score"
click at [93, 107] on textarea "Mouse move to Smart Score and click on Agency" at bounding box center [117, 107] width 156 height 13
click at [143, 107] on textarea "Mouse move to SmartScore and click on Agency" at bounding box center [117, 107] width 156 height 13
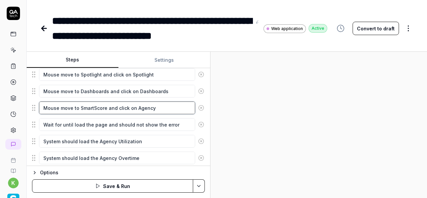
click at [143, 107] on textarea "Mouse move to SmartScore and click on Agency" at bounding box center [117, 107] width 156 height 13
paste textarea "Smart Score"
click at [148, 105] on textarea "Mouse move to SmartScore and click on Smart Score" at bounding box center [117, 107] width 156 height 13
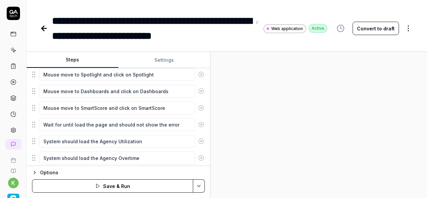
click at [198, 123] on circle at bounding box center [200, 124] width 5 height 5
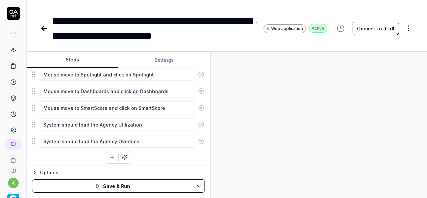
click at [198, 124] on icon at bounding box center [201, 124] width 6 height 6
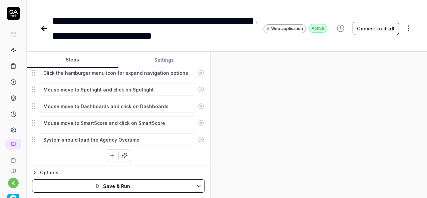
click at [198, 138] on icon at bounding box center [201, 139] width 6 height 6
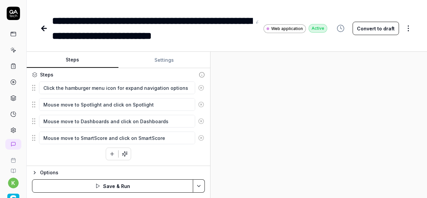
scroll to position [73, 0]
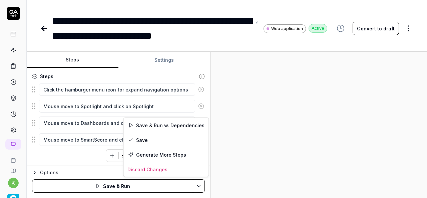
click at [199, 184] on html "**********" at bounding box center [213, 99] width 427 height 198
click at [191, 124] on div "Save & Run w. Dependencies" at bounding box center [165, 125] width 85 height 15
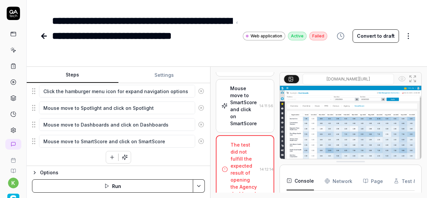
scroll to position [88, 0]
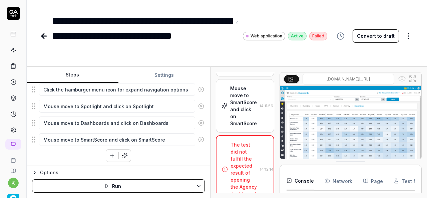
click at [237, 127] on div "Mouse move to SmartScore and click on SmartScore" at bounding box center [243, 106] width 27 height 42
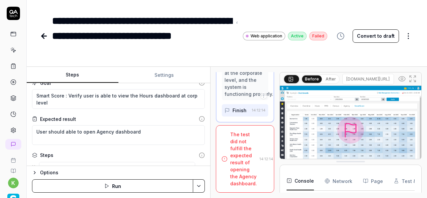
scroll to position [0, 0]
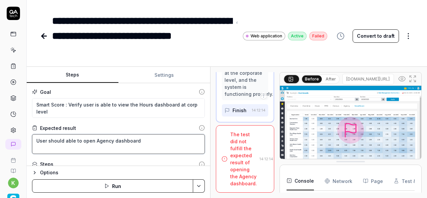
click at [100, 140] on textarea "User should able to open Agency dashboard" at bounding box center [118, 144] width 173 height 20
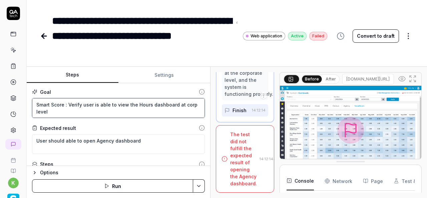
drag, startPoint x: 64, startPoint y: 102, endPoint x: 37, endPoint y: 105, distance: 27.5
click at [37, 105] on textarea "Smart Score : Verify user is able to view the Hours dashboard at corp level" at bounding box center [118, 108] width 173 height 20
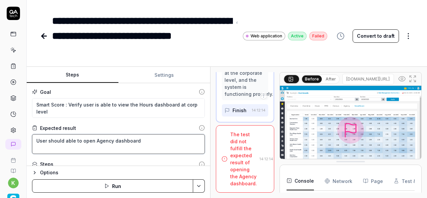
click at [101, 141] on textarea "User should able to open Agency dashboard" at bounding box center [118, 144] width 173 height 20
paste textarea "Smart Score"
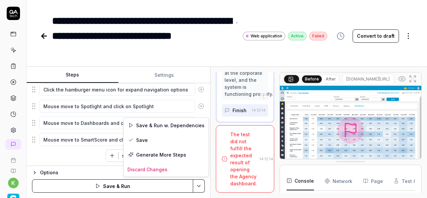
click at [199, 186] on html "**********" at bounding box center [213, 99] width 427 height 198
click at [159, 126] on div "Save & Run w. Dependencies" at bounding box center [165, 125] width 85 height 15
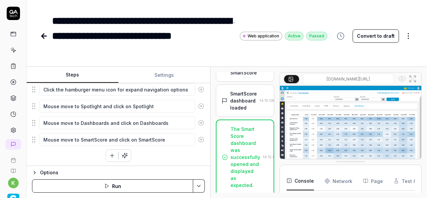
scroll to position [1691, 0]
click at [43, 40] on icon at bounding box center [44, 36] width 8 height 8
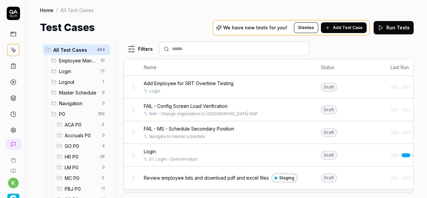
scroll to position [64, 0]
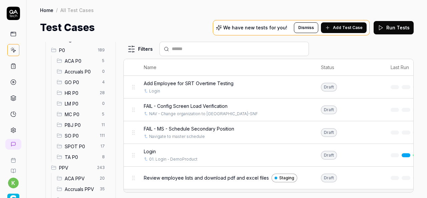
click at [87, 148] on span "SPOT P0" at bounding box center [81, 146] width 32 height 7
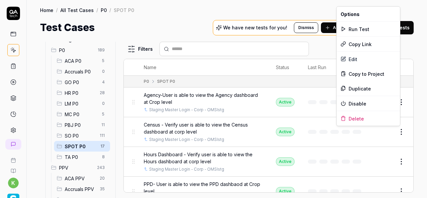
click at [395, 135] on html "k Home / All Test Cases / P0 / SPOT P0 Home / All Test Cases / P0 / SPOT P0 Tes…" at bounding box center [213, 99] width 427 height 198
click at [359, 86] on div "Duplicate" at bounding box center [367, 88] width 63 height 15
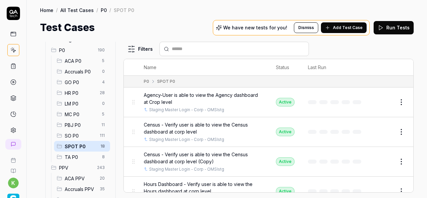
click at [381, 157] on button "Edit" at bounding box center [385, 161] width 16 height 11
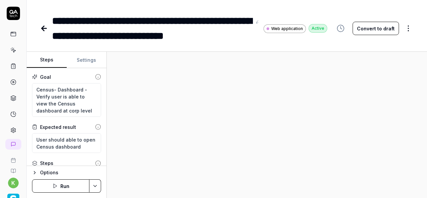
type textarea "*"
click at [54, 17] on div "**********" at bounding box center [152, 28] width 200 height 30
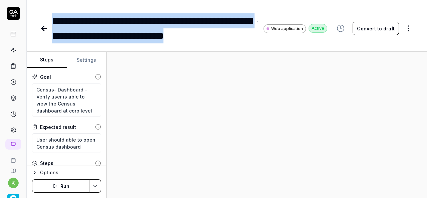
click at [242, 37] on div "**********" at bounding box center [152, 28] width 200 height 30
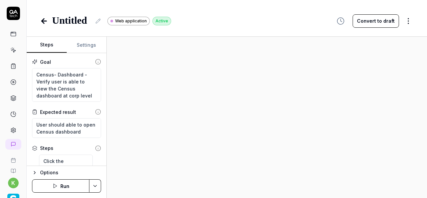
click at [94, 21] on div at bounding box center [77, 20] width 50 height 15
click at [94, 21] on button at bounding box center [98, 21] width 8 height 8
click at [100, 24] on icon at bounding box center [97, 20] width 5 height 5
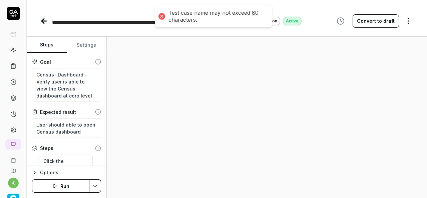
click at [179, 109] on div at bounding box center [267, 117] width 320 height 161
click at [163, 72] on div at bounding box center [267, 117] width 320 height 161
click at [137, 24] on span "**********" at bounding box center [136, 22] width 169 height 5
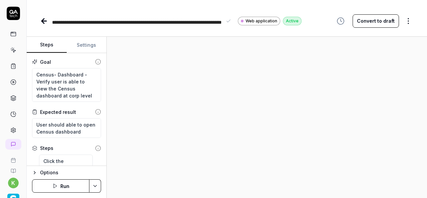
click at [93, 22] on span "**********" at bounding box center [136, 22] width 169 height 5
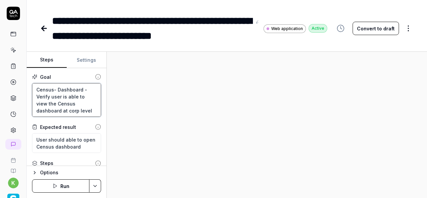
click at [82, 108] on textarea "Census- Dashboard - Verify user is able to view the Census dashboard at corp le…" at bounding box center [66, 100] width 69 height 34
paste textarea "Overtime Dashboard - Verify user is able to view the overtime"
type textarea "*"
type textarea "Overtime Dashboard - Verify user is able to view the overtime dashboard at corp…"
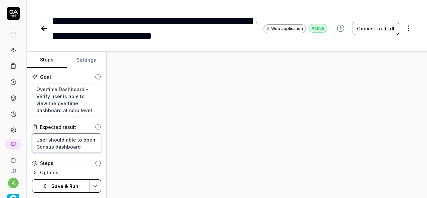
click at [57, 146] on textarea "User should able to open Census dashboard" at bounding box center [66, 143] width 69 height 20
type textarea "*"
type textarea "User should able to open dashboard"
type textarea "*"
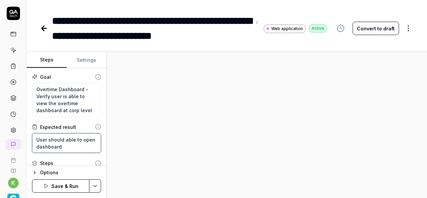
type textarea "User should able to open O dashboard"
type textarea "*"
type textarea "User should able to open Ov dashboard"
type textarea "*"
type textarea "User should able to open Ove dashboard"
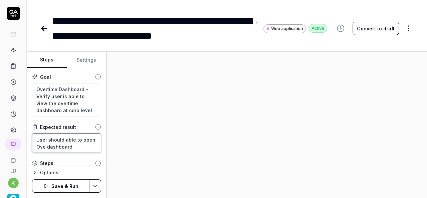
type textarea "*"
type textarea "User should able to open Over dashboard"
type textarea "*"
type textarea "User should able to open Overt dashboard"
type textarea "*"
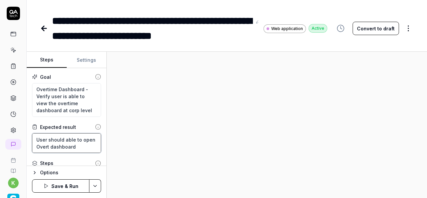
type textarea "User should able to open Overti dashboard"
type textarea "*"
type textarea "User should able to open Overtim dashboard"
type textarea "*"
type textarea "User should able to open Overtime dashboard"
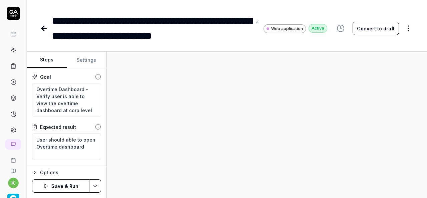
click at [120, 149] on div at bounding box center [267, 125] width 320 height 146
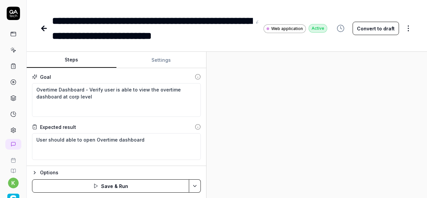
click at [209, 169] on div "Steps Settings Goal Overtime Dashboard - Verify user is able to view the overti…" at bounding box center [227, 125] width 400 height 146
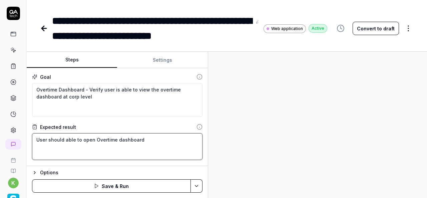
click at [124, 154] on textarea "User should able to open Overtime dashboard" at bounding box center [117, 146] width 170 height 27
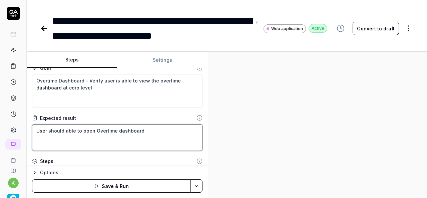
click at [106, 127] on textarea "User should able to open Overtime dashboard" at bounding box center [117, 137] width 170 height 27
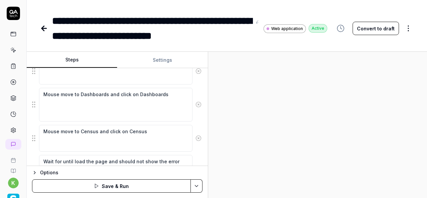
scroll to position [162, 0]
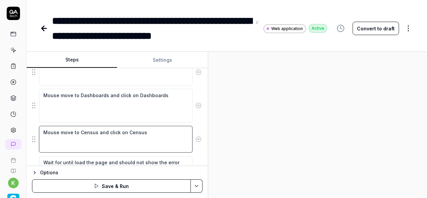
click at [90, 130] on fieldset "Click the hamburger menu icon for expand navigation options Mouse move to Spotl…" at bounding box center [117, 132] width 170 height 236
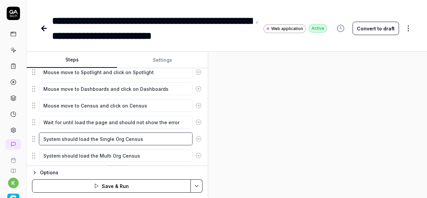
click at [90, 132] on textarea "System should load the Single Org Census" at bounding box center [115, 138] width 153 height 13
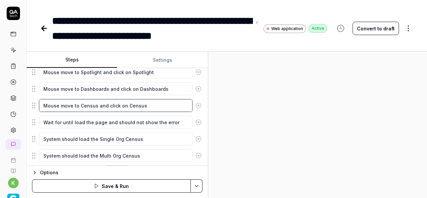
click at [88, 104] on textarea "Mouse move to Census and click on Census" at bounding box center [115, 105] width 153 height 13
paste textarea "Overtime"
type textarea "*"
type textarea "Mouse move to Overtime and click on Census"
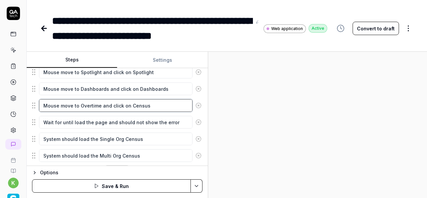
click at [137, 104] on textarea "Mouse move to Overtime and click on Census" at bounding box center [115, 105] width 153 height 13
paste textarea "Overtime"
type textarea "*"
type textarea "Mouse move to Overtime and click on Overtime"
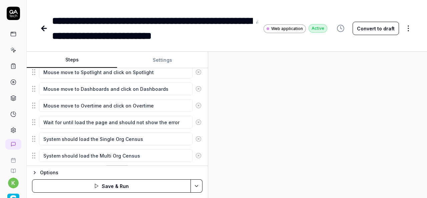
click at [319, 138] on div at bounding box center [317, 125] width 219 height 146
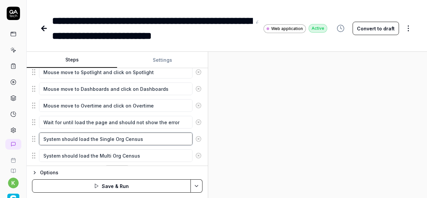
click at [97, 136] on textarea "System should load the Single Org Census" at bounding box center [115, 138] width 153 height 13
click at [155, 140] on textarea "System should load the Single Org Census" at bounding box center [115, 138] width 153 height 13
paste textarea "Overtime"
type textarea "*"
type textarea "System should load the Overtime"
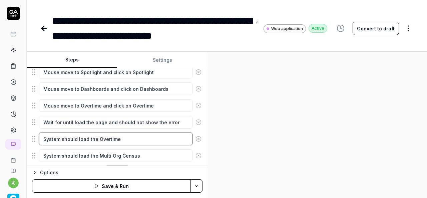
type textarea "*"
type textarea "System should load the Overtime"
type textarea "*"
type textarea "System should load the Overtime s"
type textarea "*"
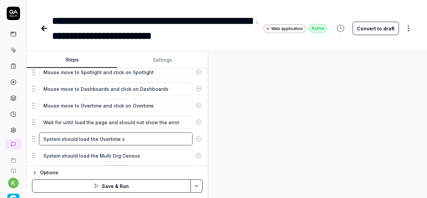
type textarea "System should load the Overtime se"
type textarea "*"
type textarea "System should load the Overtime sec"
type textarea "*"
type textarea "System should load the Overtime sect"
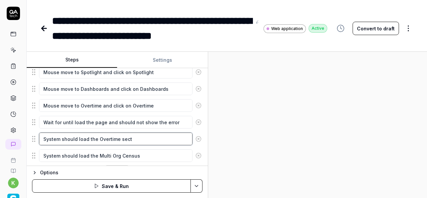
type textarea "*"
type textarea "System should load the Overtime secti"
type textarea "*"
type textarea "System should load the Overtime sectio"
type textarea "*"
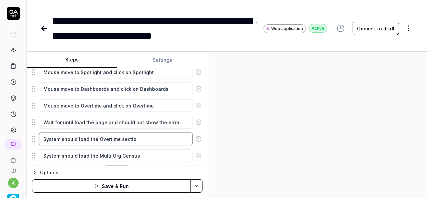
type textarea "System should load the Overtime section"
type textarea "*"
type textarea "System should load the Overtime section"
type textarea "*"
type textarea "System should load the Overtime section"
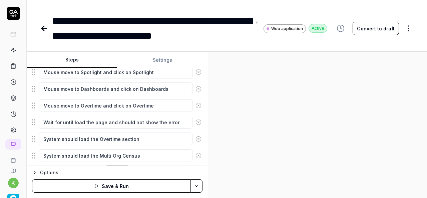
click at [265, 144] on div at bounding box center [317, 125] width 219 height 146
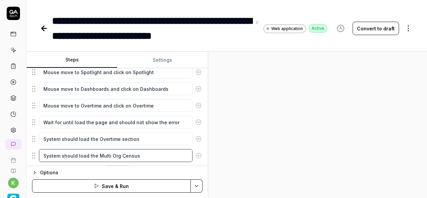
click at [97, 153] on textarea "System should load the Multi Org Census" at bounding box center [115, 155] width 153 height 13
click at [137, 151] on textarea "System should load the Multi Org Census" at bounding box center [115, 155] width 153 height 13
paste textarea "ple Org Overtime"
type textarea "*"
type textarea "System should load the Multiple Org Overtime"
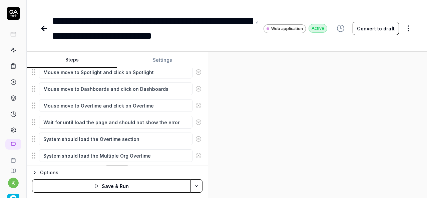
click at [347, 134] on div at bounding box center [317, 125] width 219 height 146
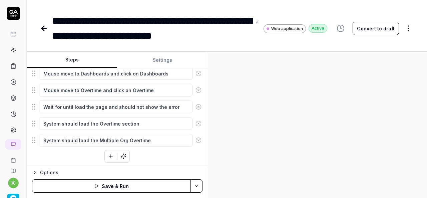
click at [108, 154] on icon "button" at bounding box center [111, 156] width 6 height 6
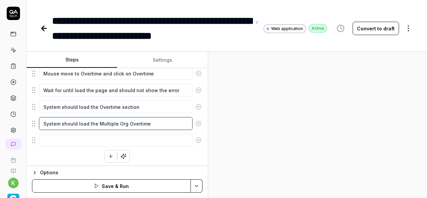
click at [169, 123] on textarea "System should load the Multiple Org Overtime" at bounding box center [115, 123] width 153 height 13
drag, startPoint x: 169, startPoint y: 123, endPoint x: 42, endPoint y: 120, distance: 126.4
click at [42, 120] on textarea "System should load the Multiple Org Overtime" at bounding box center [115, 123] width 153 height 13
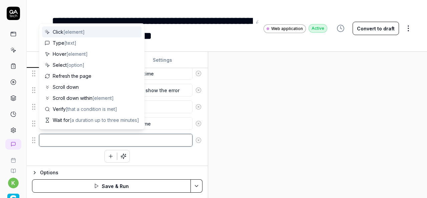
click at [45, 141] on textarea at bounding box center [115, 140] width 153 height 13
paste textarea "System should load the Multiple Org Overtime"
type textarea "*"
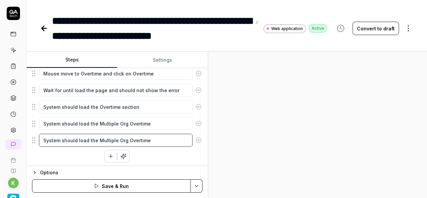
type textarea "System should load the Multiple Org Overtime"
click at [96, 135] on textarea "System should load the Multiple Org Overtime" at bounding box center [115, 140] width 153 height 13
paste textarea "Single Org (Overtime to Regular Compare)"
type textarea "*"
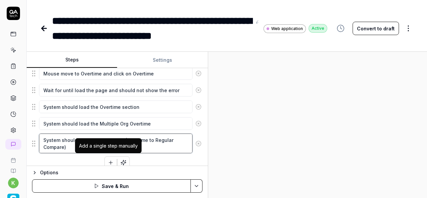
type textarea "System should load the Single Org (Overtime to Regular Compare)"
click at [109, 162] on icon "button" at bounding box center [111, 162] width 4 height 0
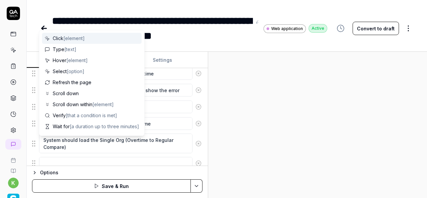
scroll to position [155, 0]
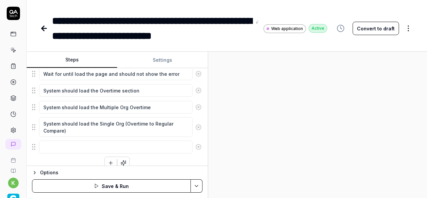
click at [250, 120] on div at bounding box center [317, 125] width 219 height 146
drag, startPoint x: 65, startPoint y: 130, endPoint x: 40, endPoint y: 121, distance: 26.7
click at [40, 121] on textarea "System should load the Single Org (Overtime to Regular Compare)" at bounding box center [115, 127] width 153 height 20
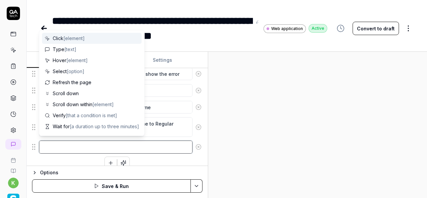
click at [43, 145] on textarea at bounding box center [115, 146] width 153 height 13
paste textarea "System should load the Single Org (Overtime to Regular Compare)"
type textarea "*"
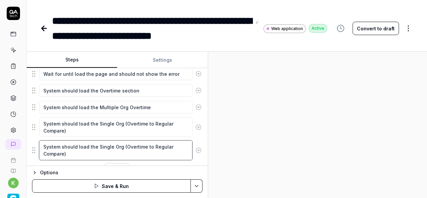
type textarea "System should load the Single Org (Overtime to Regular Compare)"
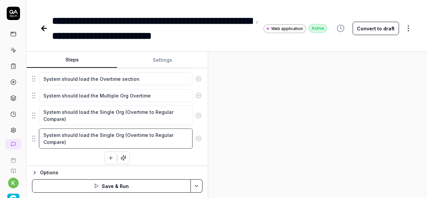
scroll to position [167, 0]
click at [98, 130] on textarea "System should load the Single Org (Overtime to Regular Compare)" at bounding box center [115, 138] width 153 height 20
click at [97, 130] on textarea "System should load the Single Org (Overtime to Regular Compare)" at bounding box center [115, 138] width 153 height 20
click at [99, 140] on textarea "System should load the Single Org (Overtime to Regular Compare)" at bounding box center [115, 138] width 153 height 20
type textarea "*"
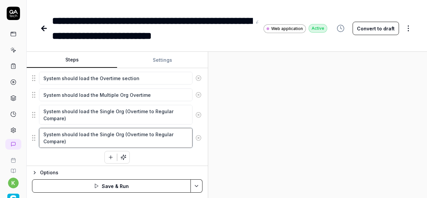
type textarea "System should load the"
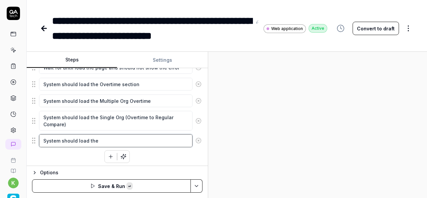
paste textarea "Multiple Org (Overtime to Regular Compare)"
type textarea "*"
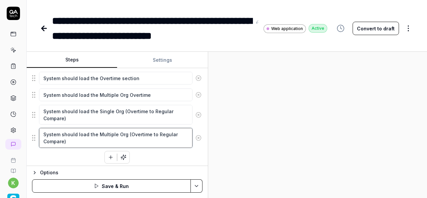
type textarea "System should load the Multiple Org (Overtime to Regular Compare)"
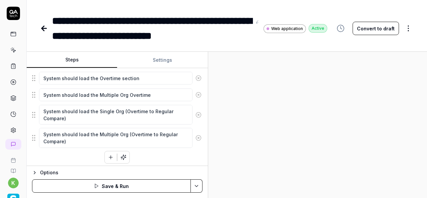
click at [264, 155] on div at bounding box center [317, 125] width 219 height 146
click at [196, 185] on html "**********" at bounding box center [213, 99] width 427 height 198
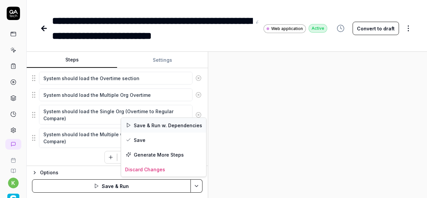
click at [164, 124] on div "Save & Run w. Dependencies" at bounding box center [163, 125] width 85 height 15
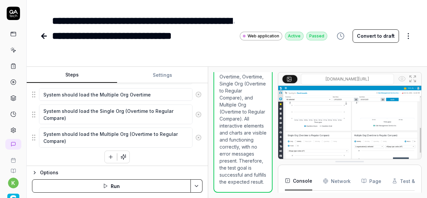
type textarea "*"
